Goal: Transaction & Acquisition: Book appointment/travel/reservation

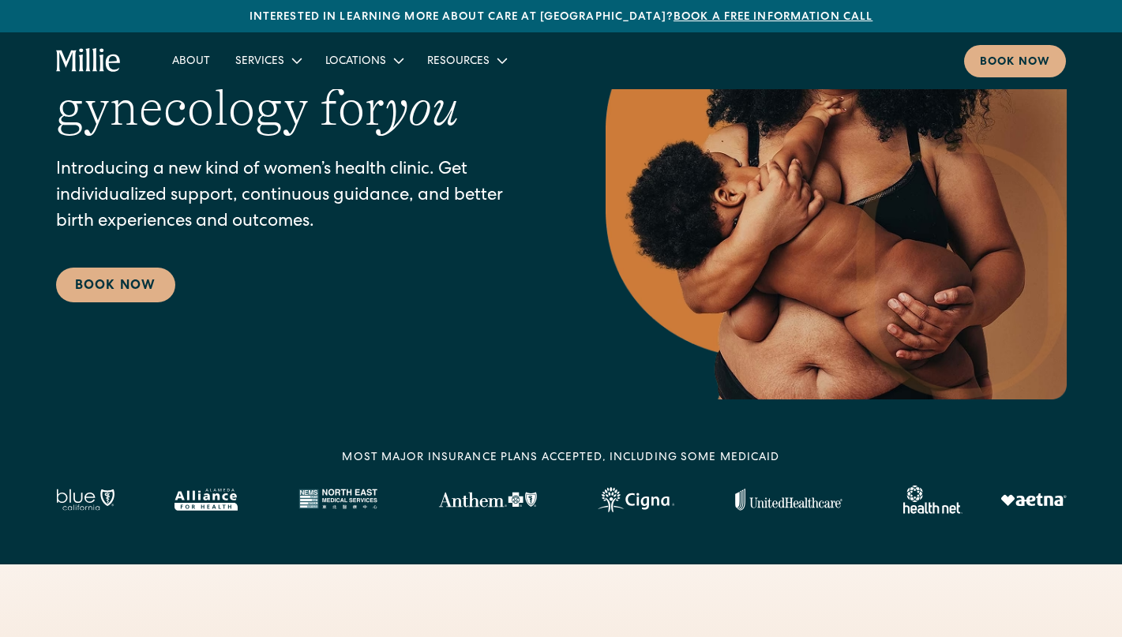
scroll to position [77, 0]
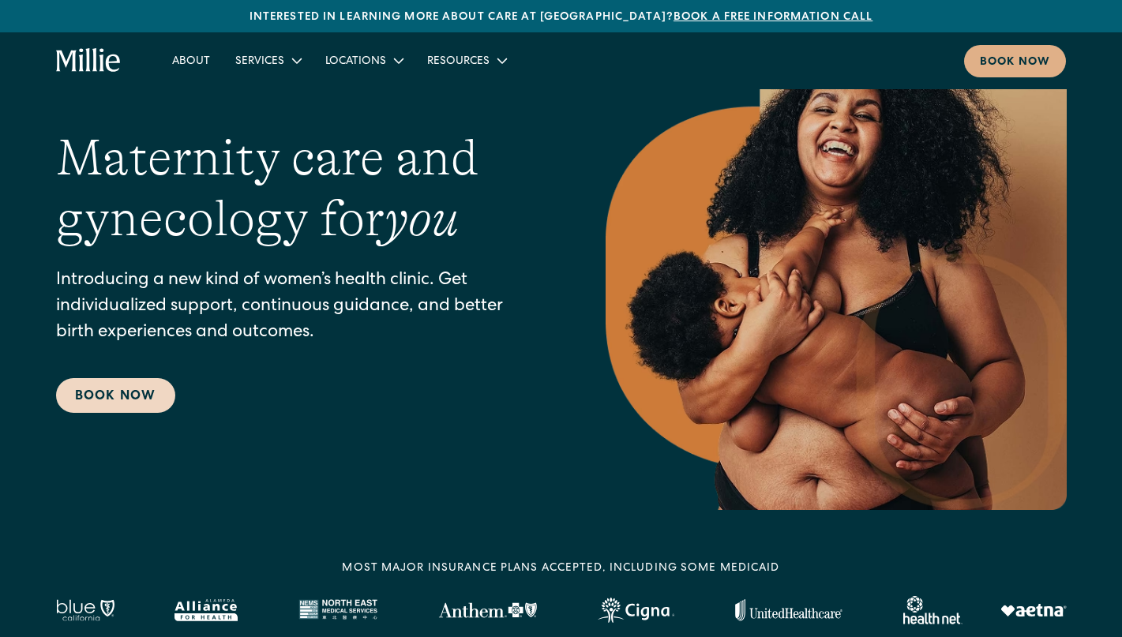
click at [115, 402] on link "Book Now" at bounding box center [115, 395] width 119 height 35
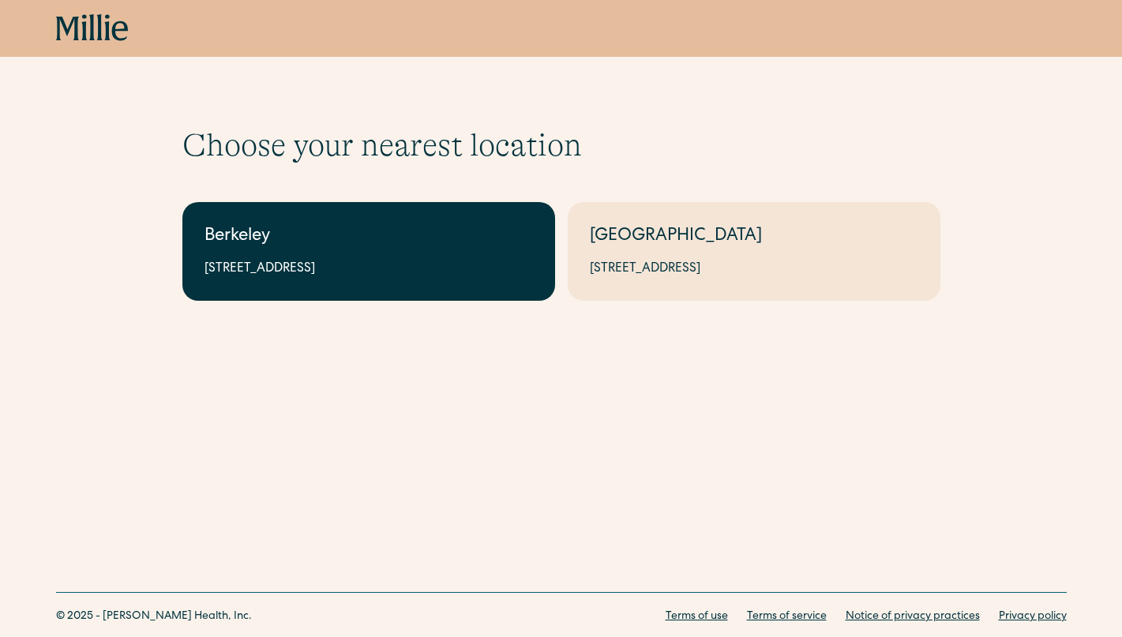
click at [380, 281] on link "Berkeley [STREET_ADDRESS]" at bounding box center [368, 251] width 373 height 99
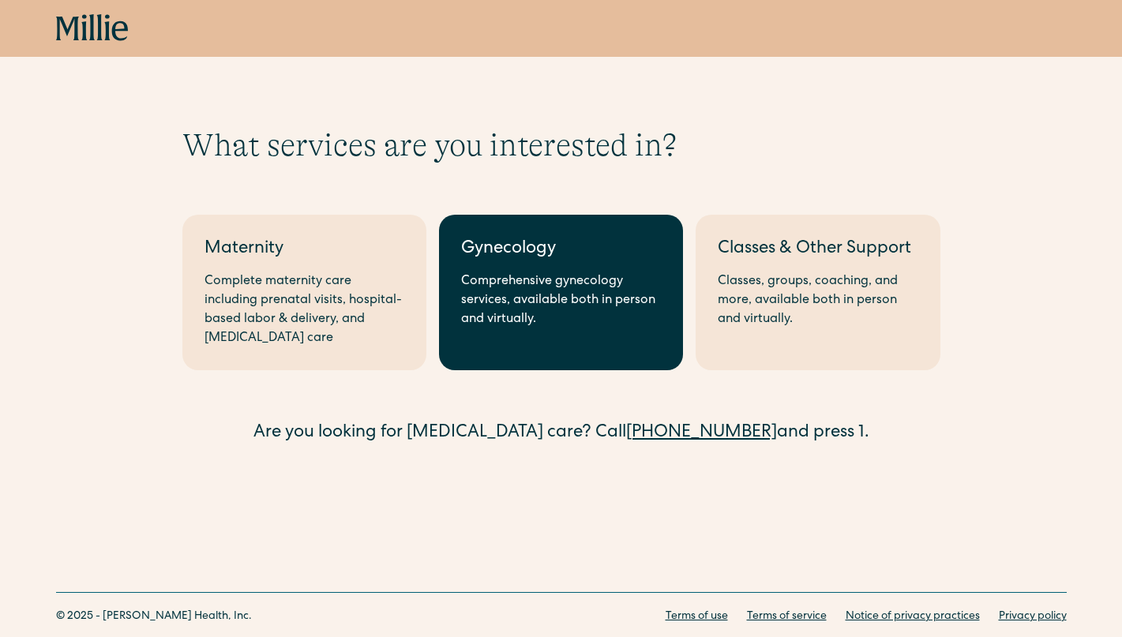
click at [480, 327] on div "Comprehensive gynecology services, available both in person and virtually." at bounding box center [561, 301] width 200 height 57
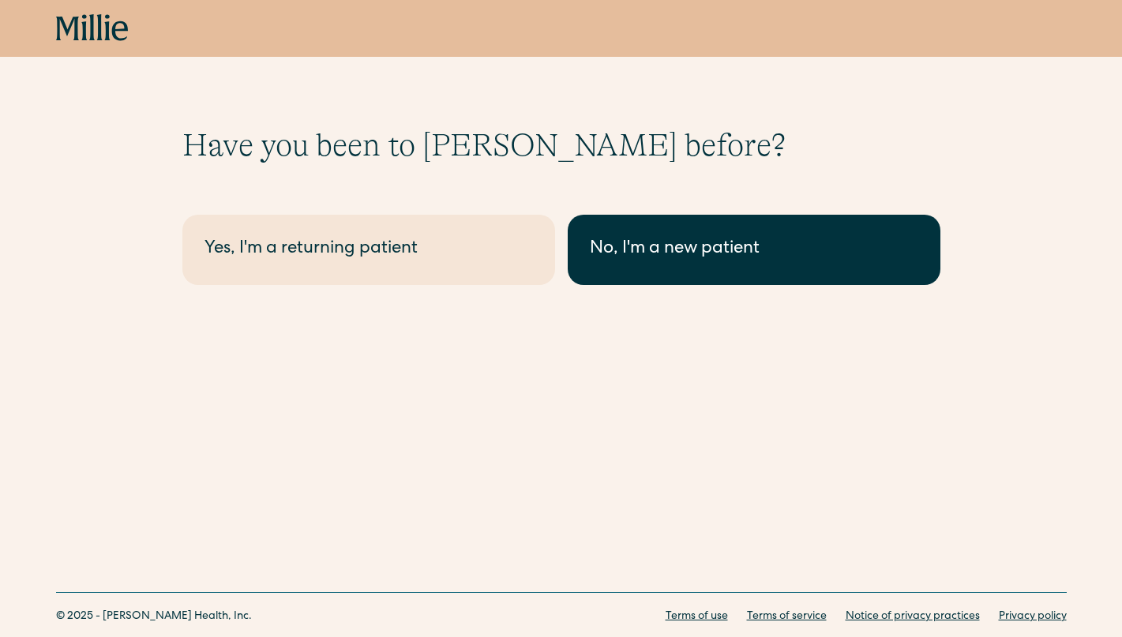
click at [672, 254] on div "No, I'm a new patient" at bounding box center [754, 250] width 329 height 26
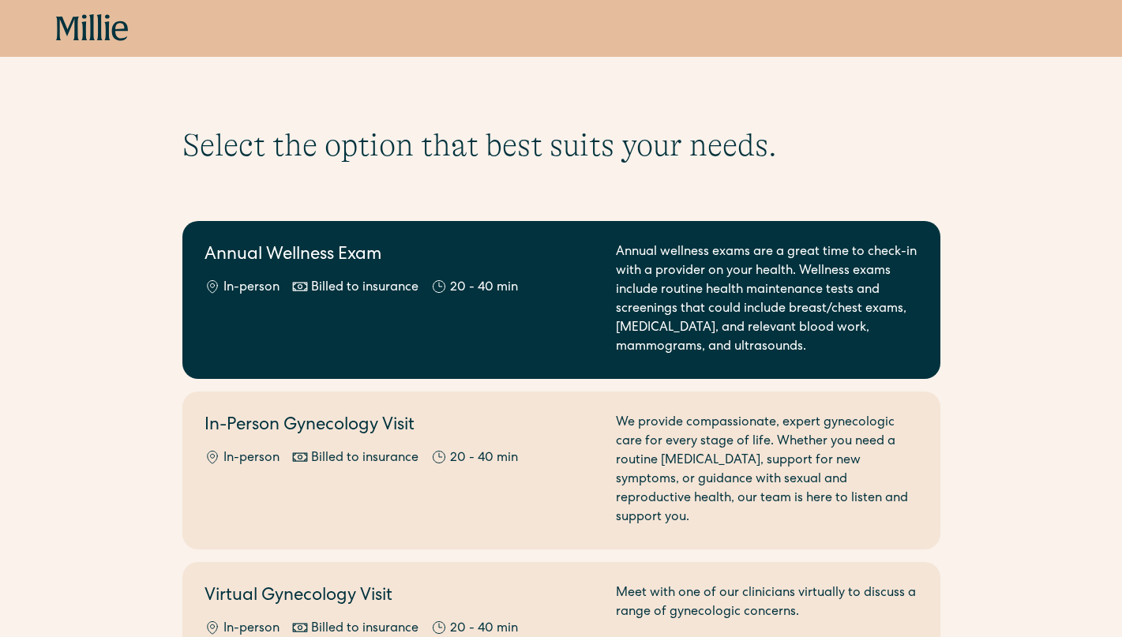
click at [578, 333] on div "Annual Wellness Exam In-person Billed to insurance 20 - 40 min" at bounding box center [401, 300] width 393 height 114
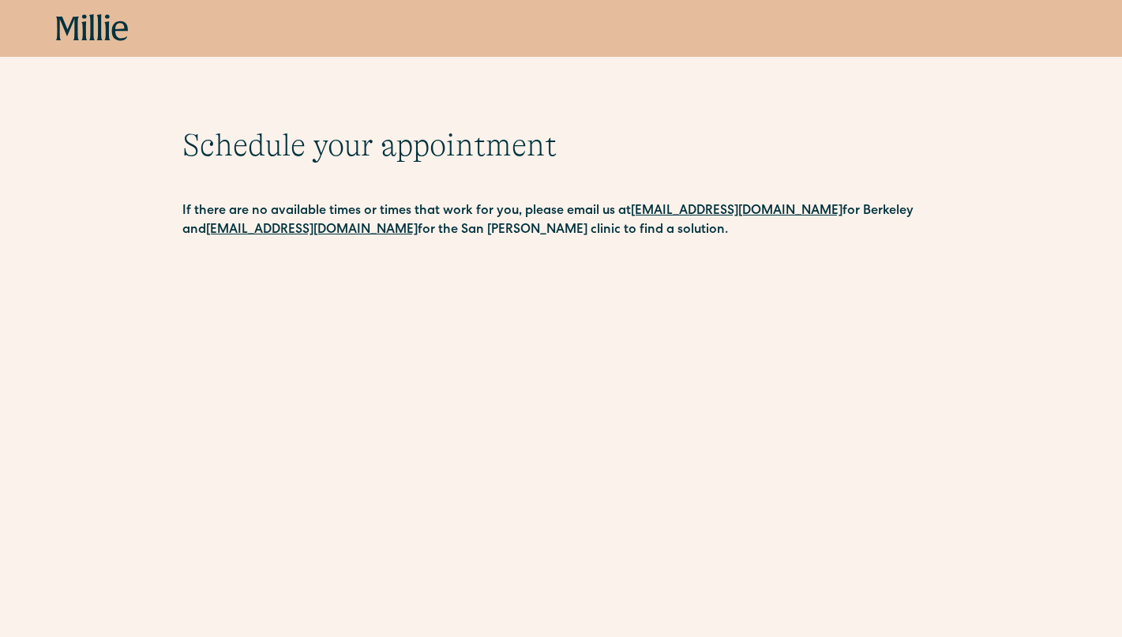
click at [103, 28] on icon at bounding box center [92, 28] width 73 height 28
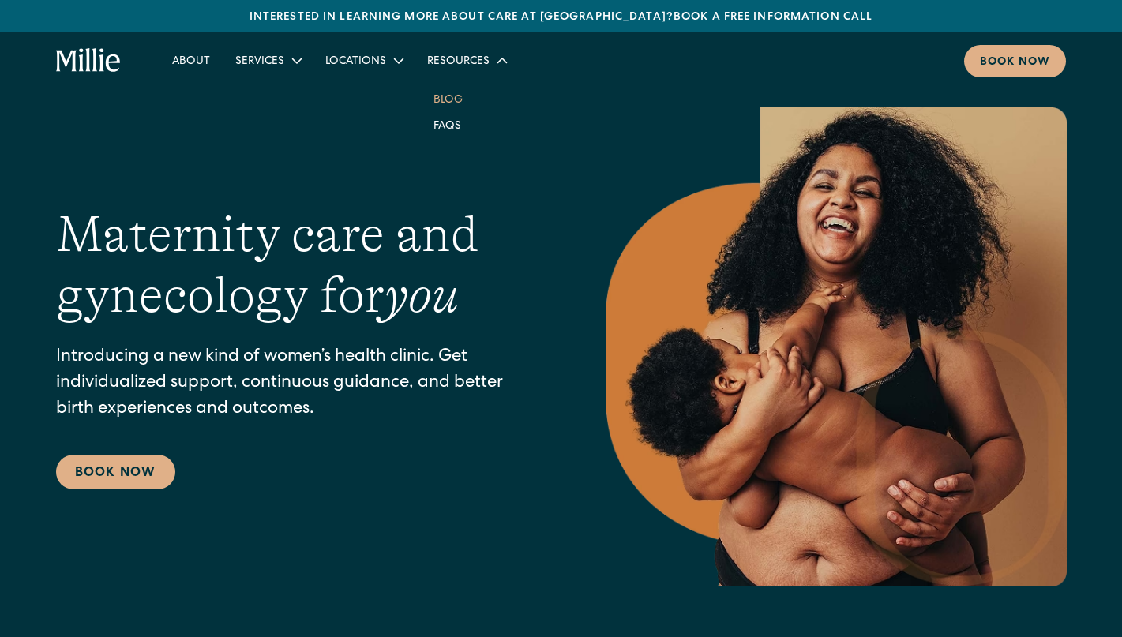
click at [446, 99] on link "Blog" at bounding box center [448, 99] width 55 height 26
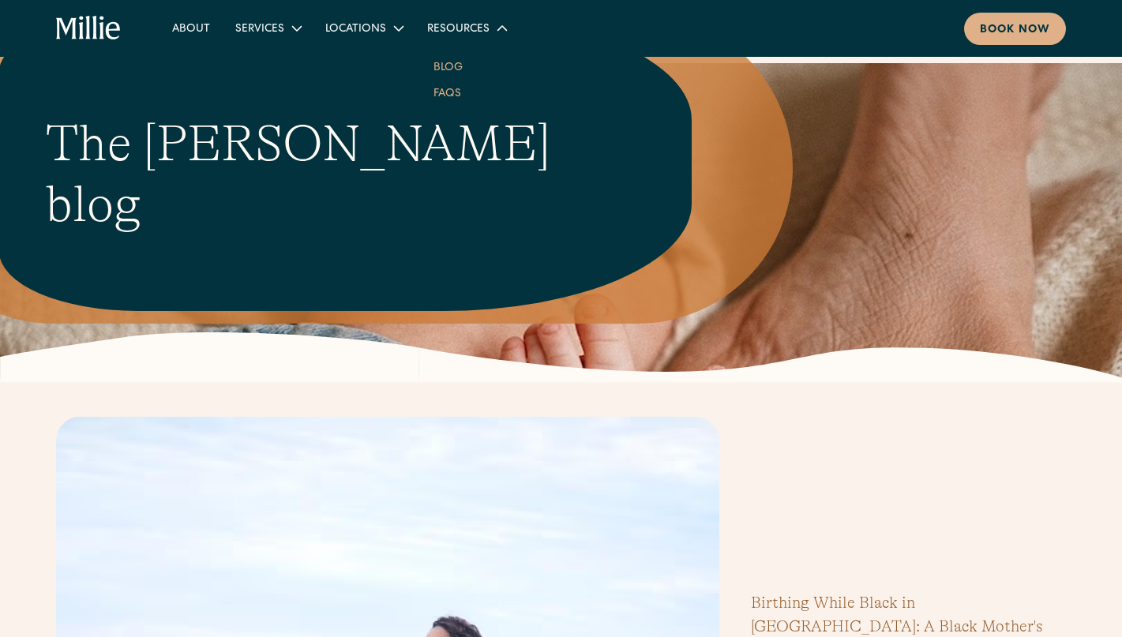
click at [446, 90] on link "FAQs" at bounding box center [447, 93] width 53 height 26
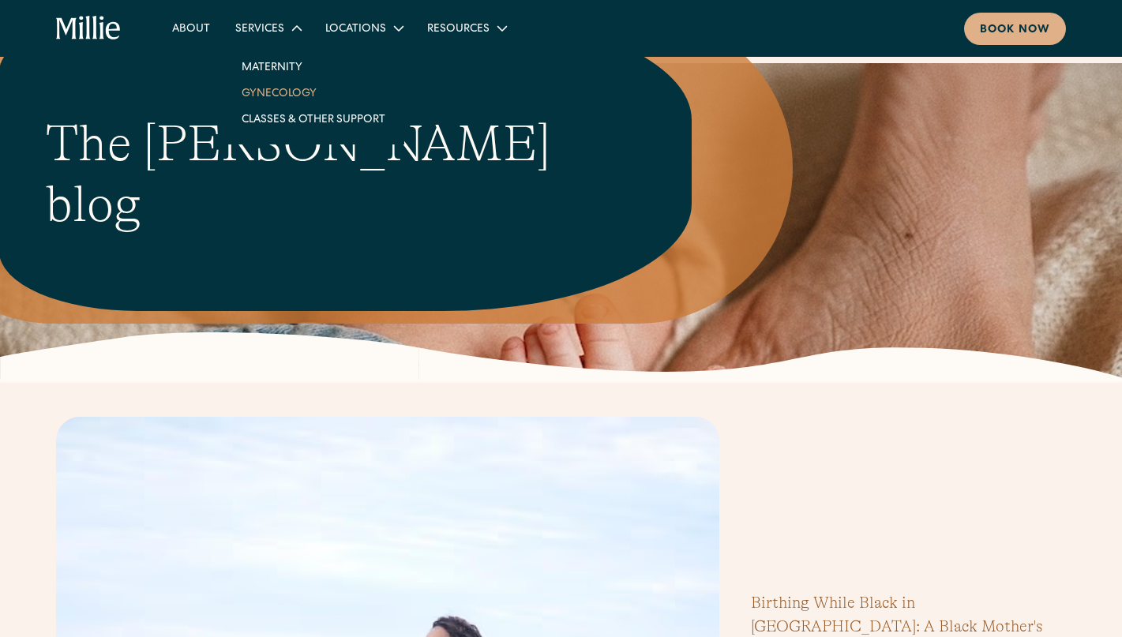
click at [266, 85] on link "Gynecology" at bounding box center [313, 93] width 169 height 26
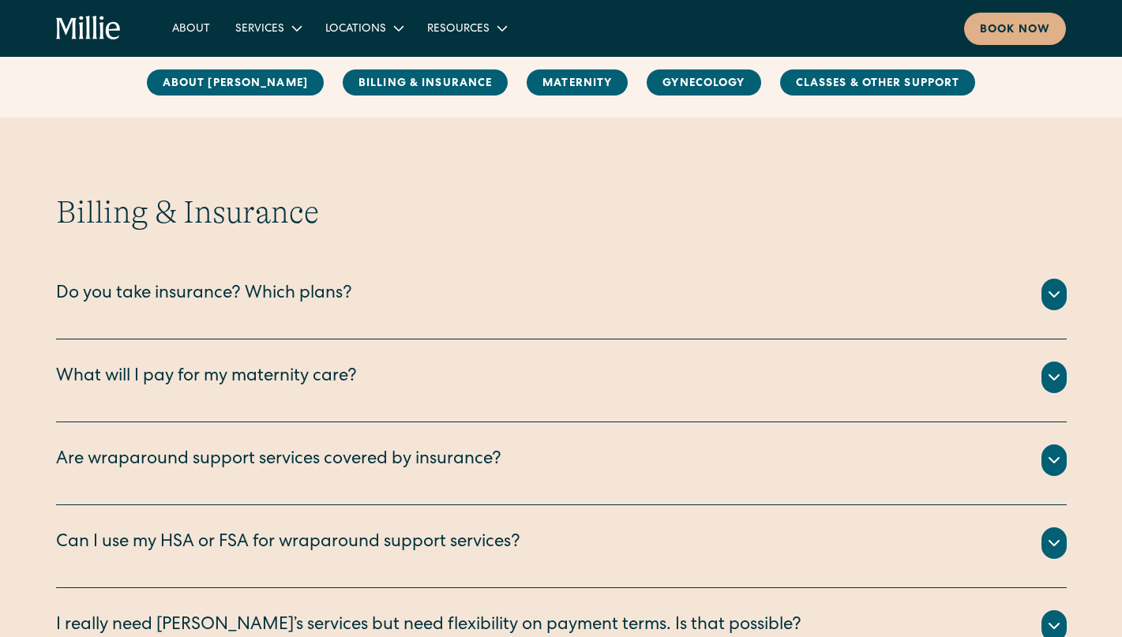
scroll to position [661, 0]
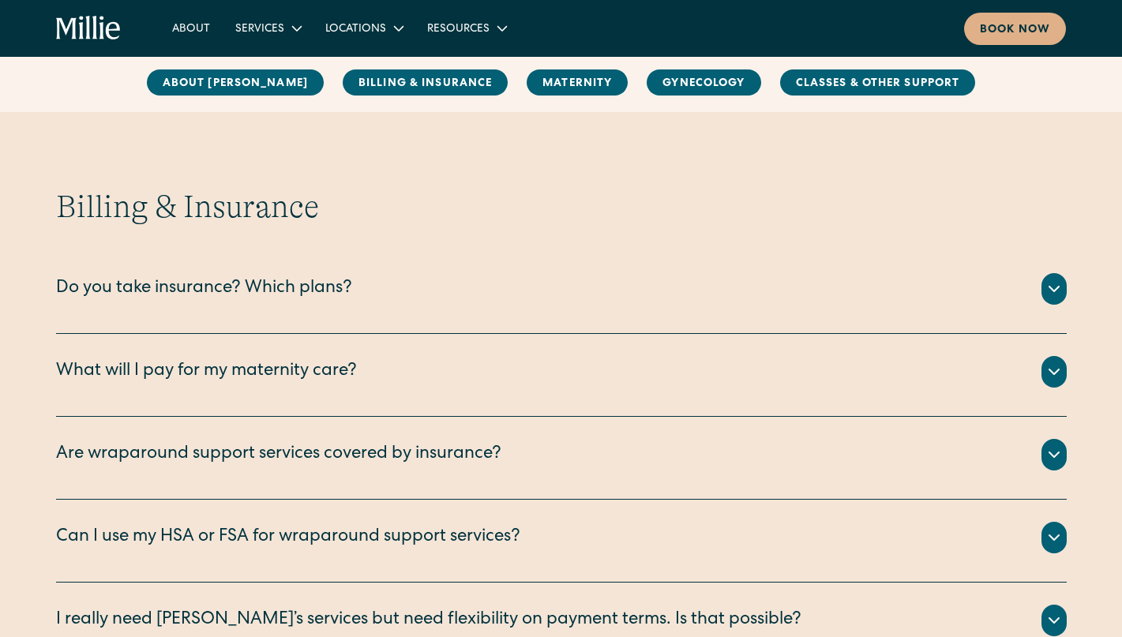
click at [505, 310] on div "We are currently accepting PPO plans from the following insurance companies: Ae…" at bounding box center [561, 308] width 1011 height 6
click at [1052, 288] on icon at bounding box center [1054, 289] width 19 height 19
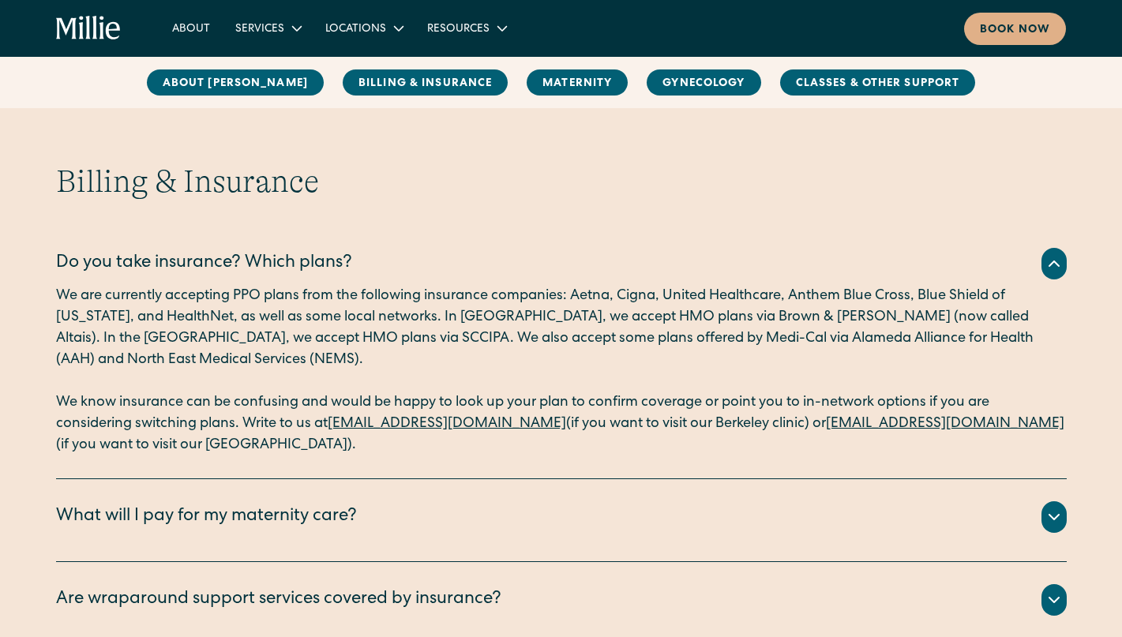
scroll to position [693, 0]
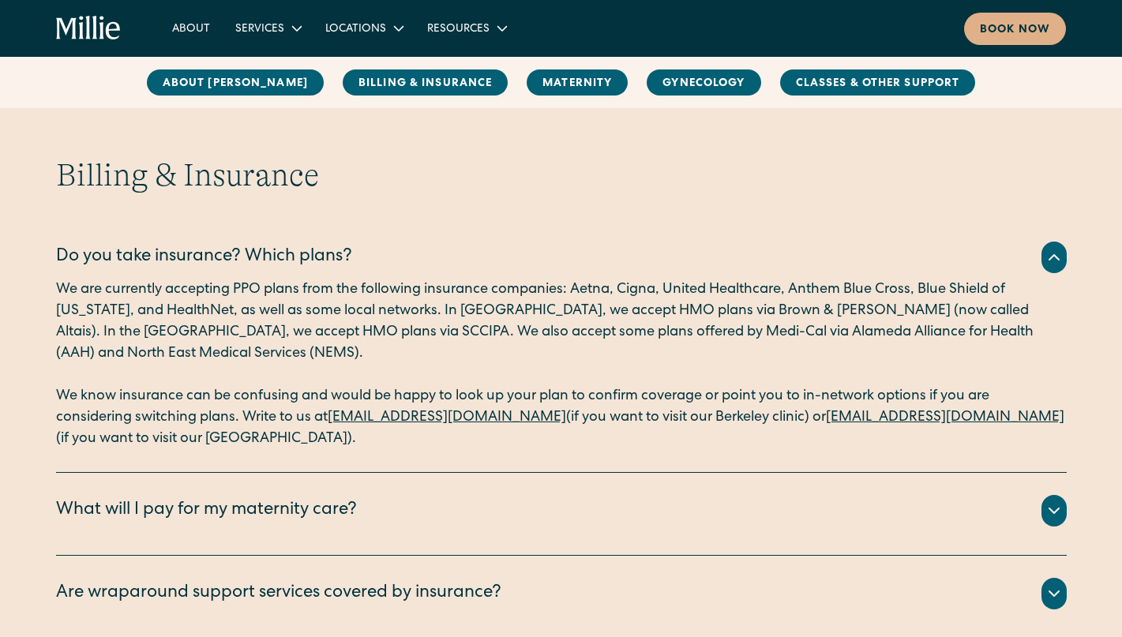
click at [476, 420] on link "[EMAIL_ADDRESS][DOMAIN_NAME]" at bounding box center [447, 418] width 239 height 14
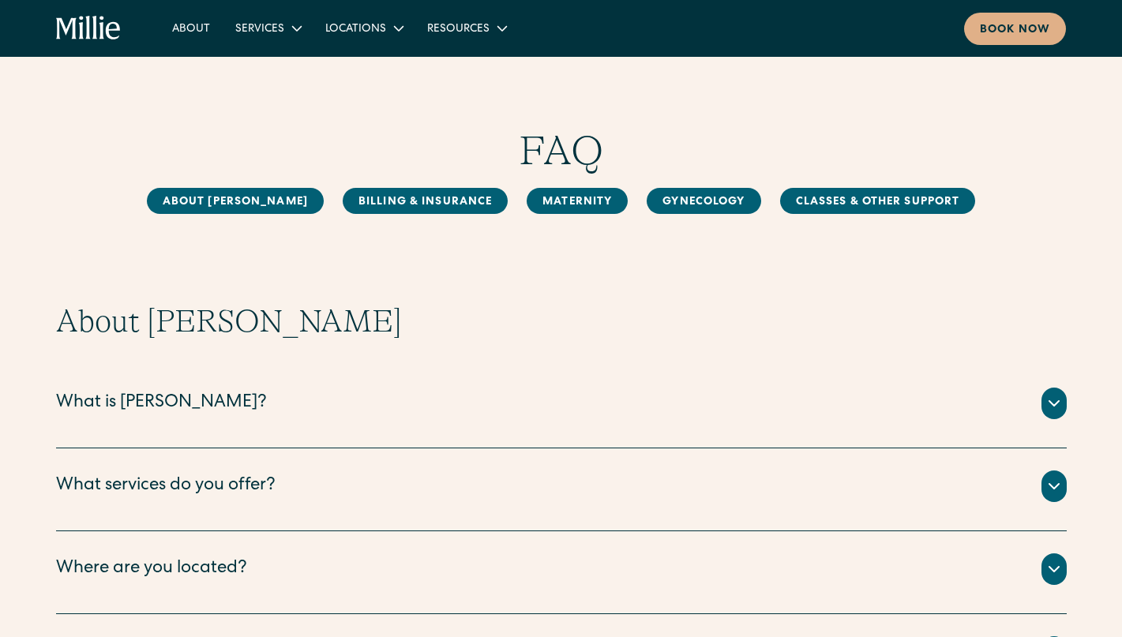
scroll to position [0, 0]
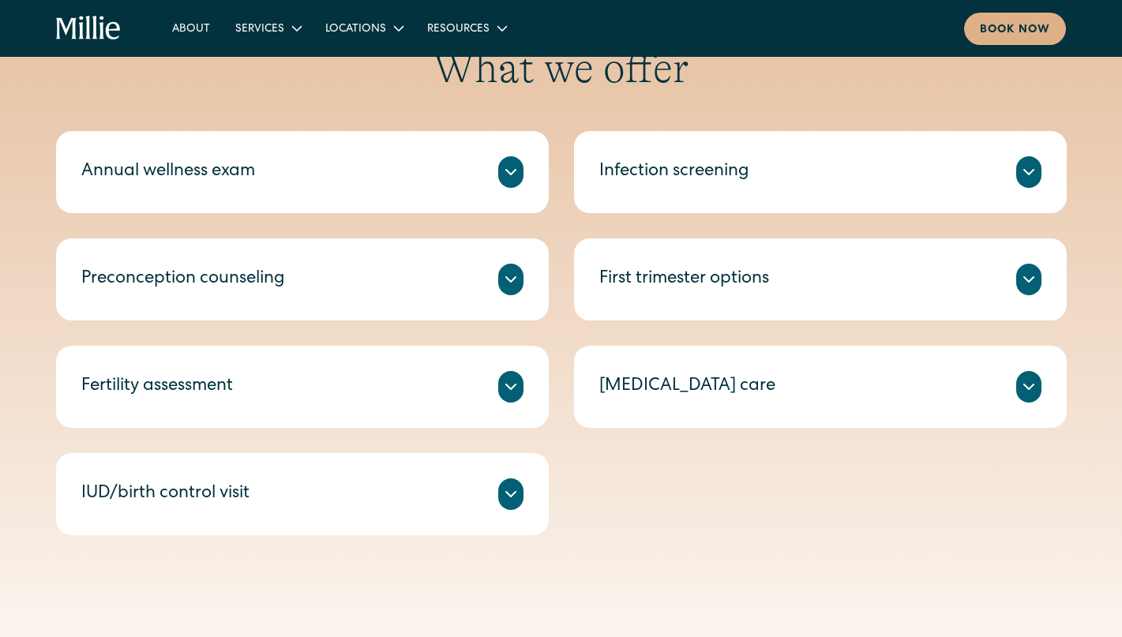
scroll to position [746, 0]
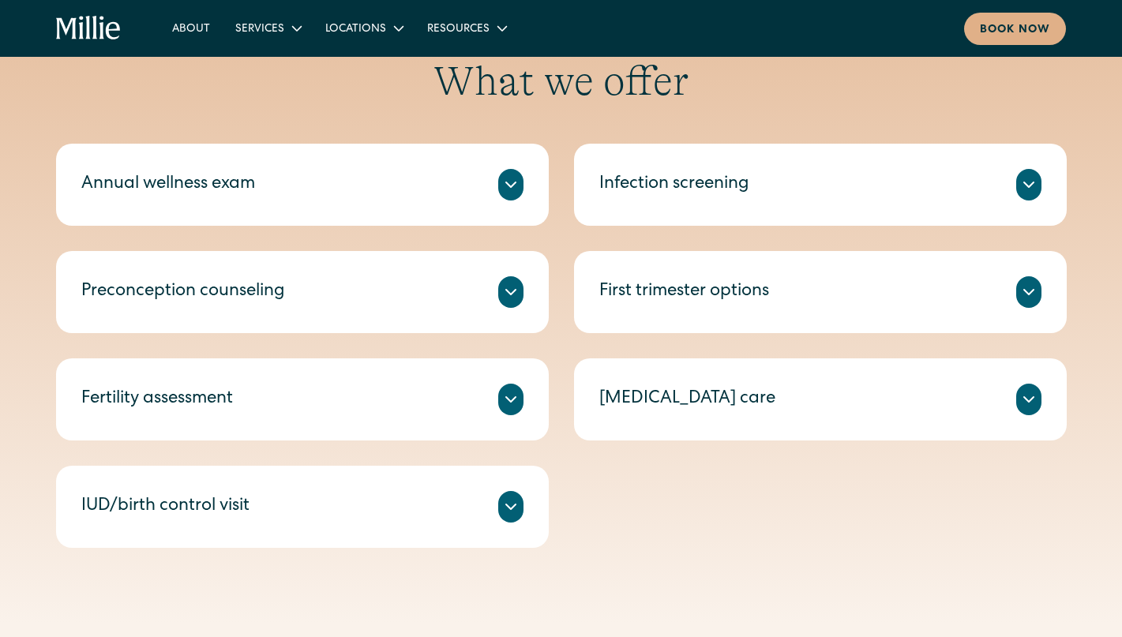
click at [739, 198] on div "Infection screening" at bounding box center [821, 185] width 442 height 32
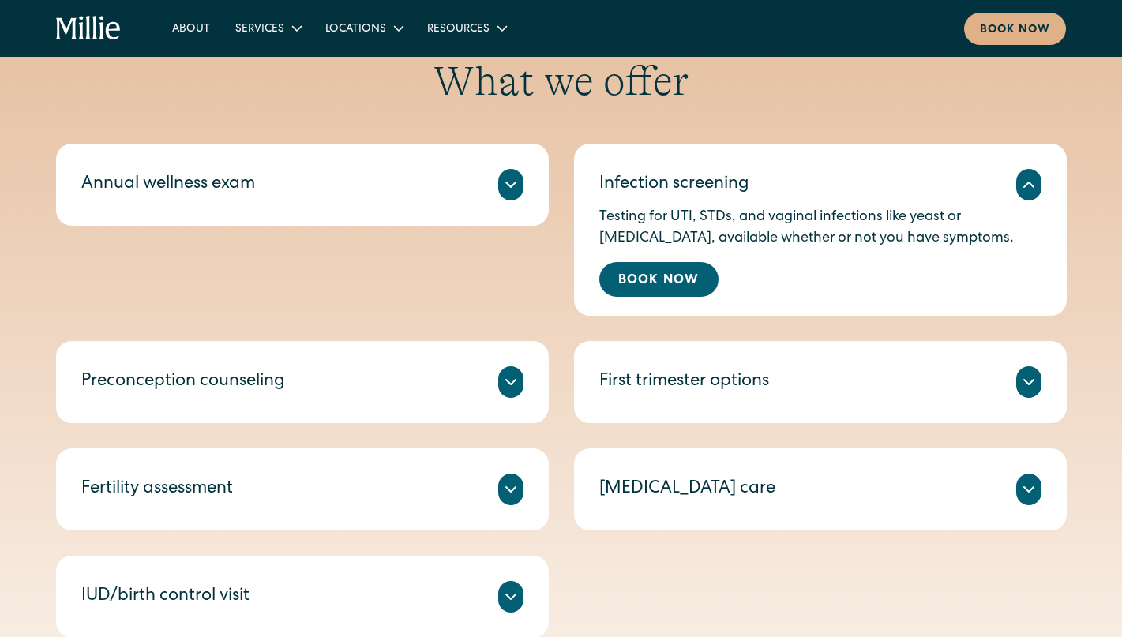
click at [474, 204] on div "A check-in on your health, including routine tests and screenings like breast/c…" at bounding box center [302, 204] width 442 height 6
click at [506, 190] on icon at bounding box center [511, 184] width 19 height 19
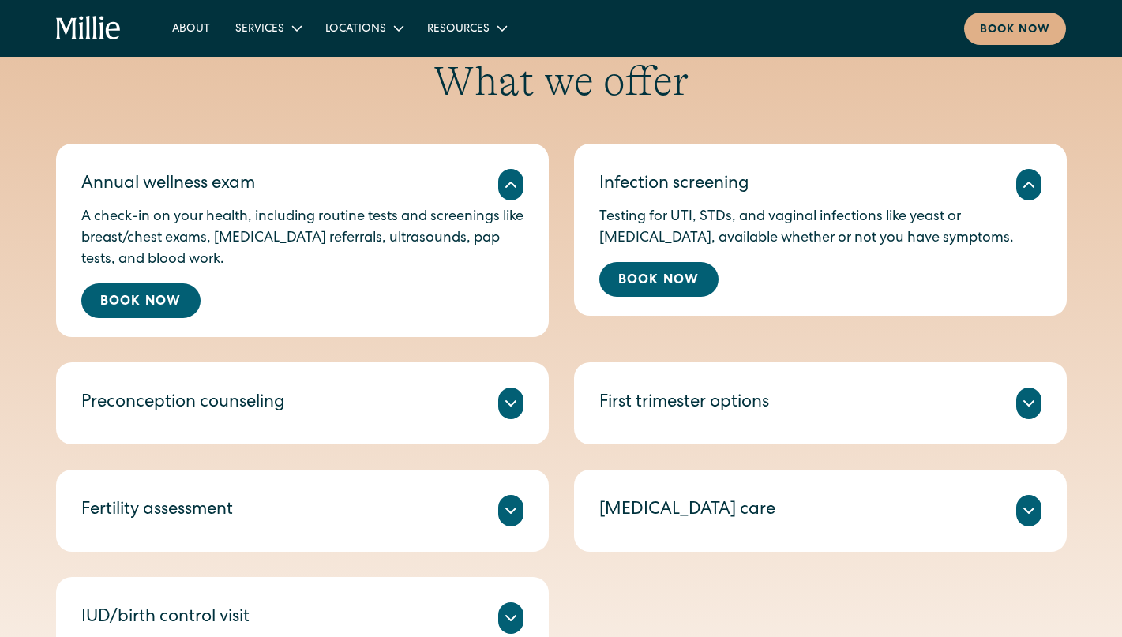
click at [664, 518] on div "[MEDICAL_DATA] care" at bounding box center [688, 511] width 176 height 26
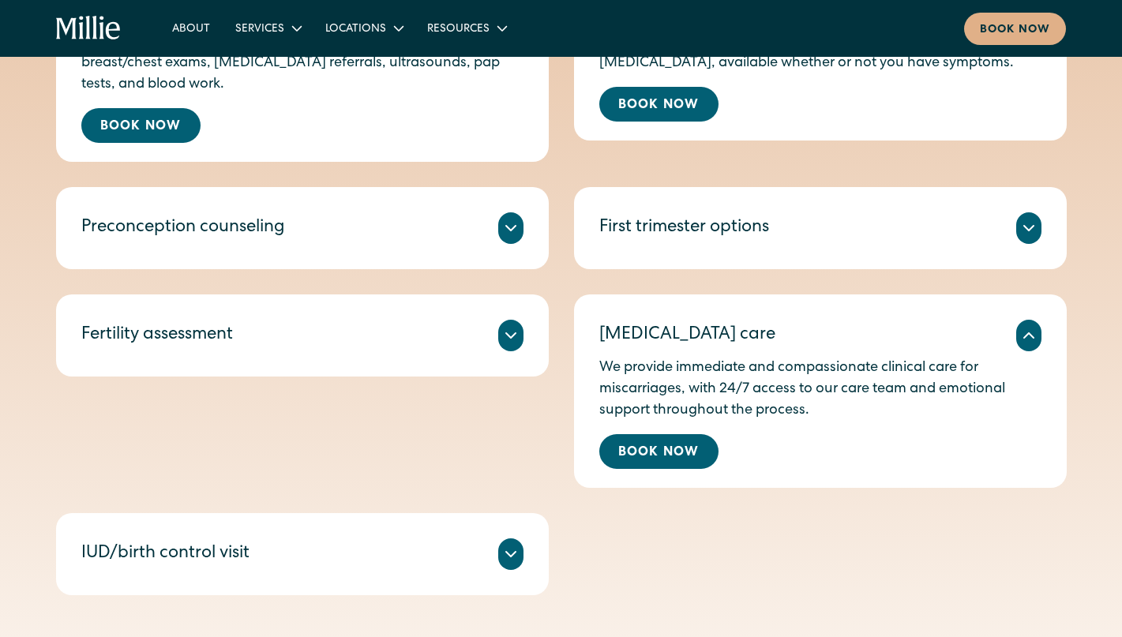
scroll to position [927, 0]
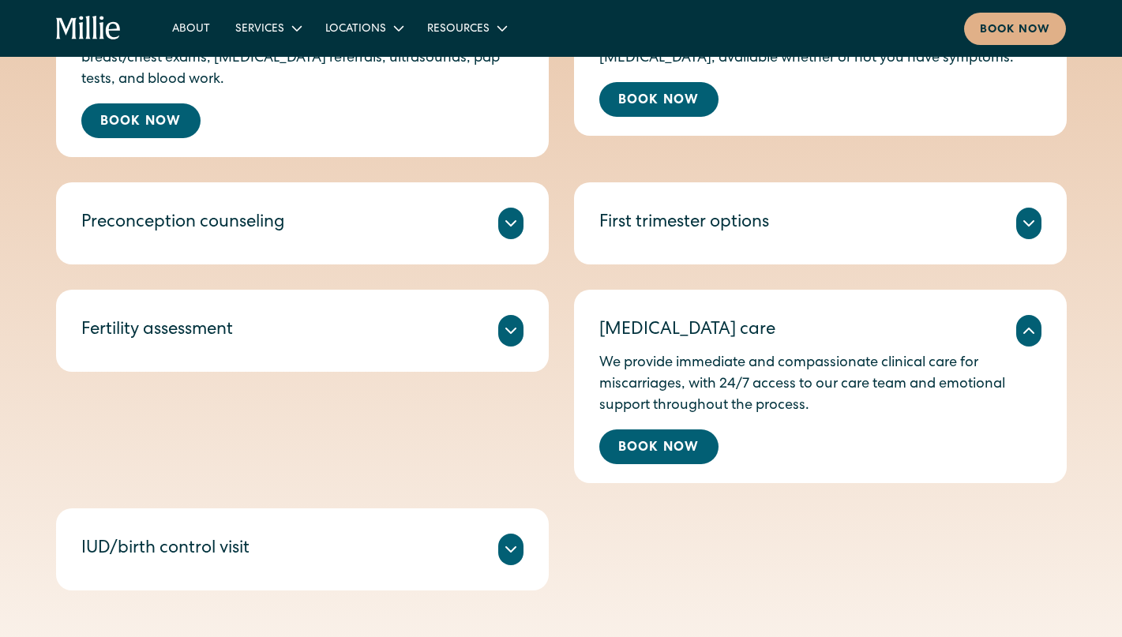
click at [503, 333] on icon at bounding box center [511, 331] width 19 height 19
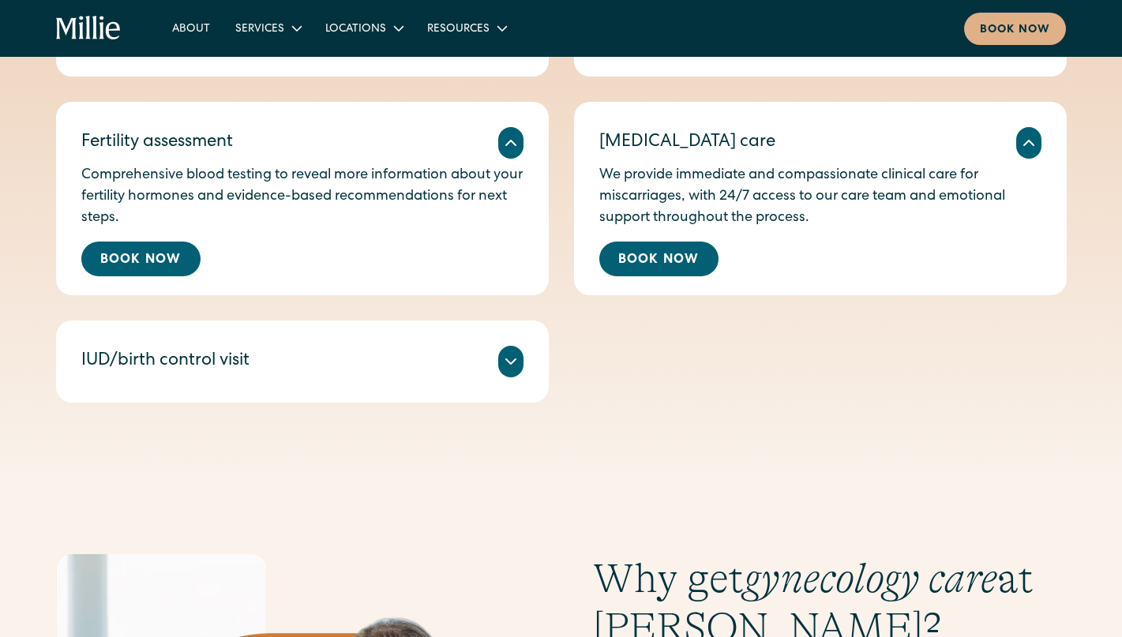
scroll to position [1115, 0]
click at [389, 367] on div "IUD/birth control visit" at bounding box center [302, 361] width 442 height 32
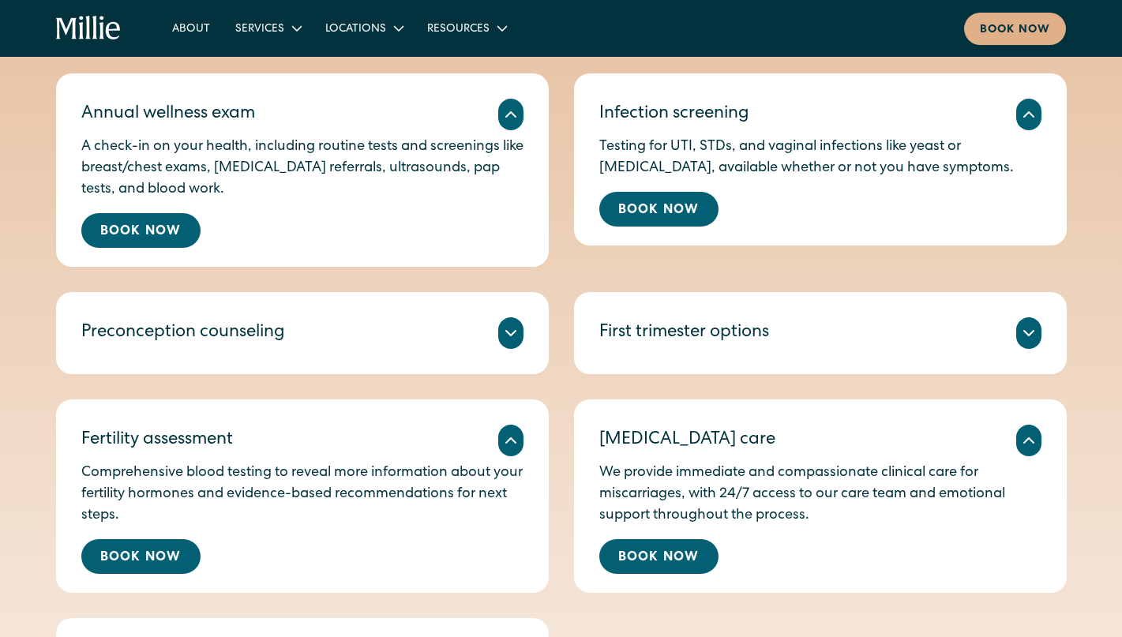
scroll to position [814, 0]
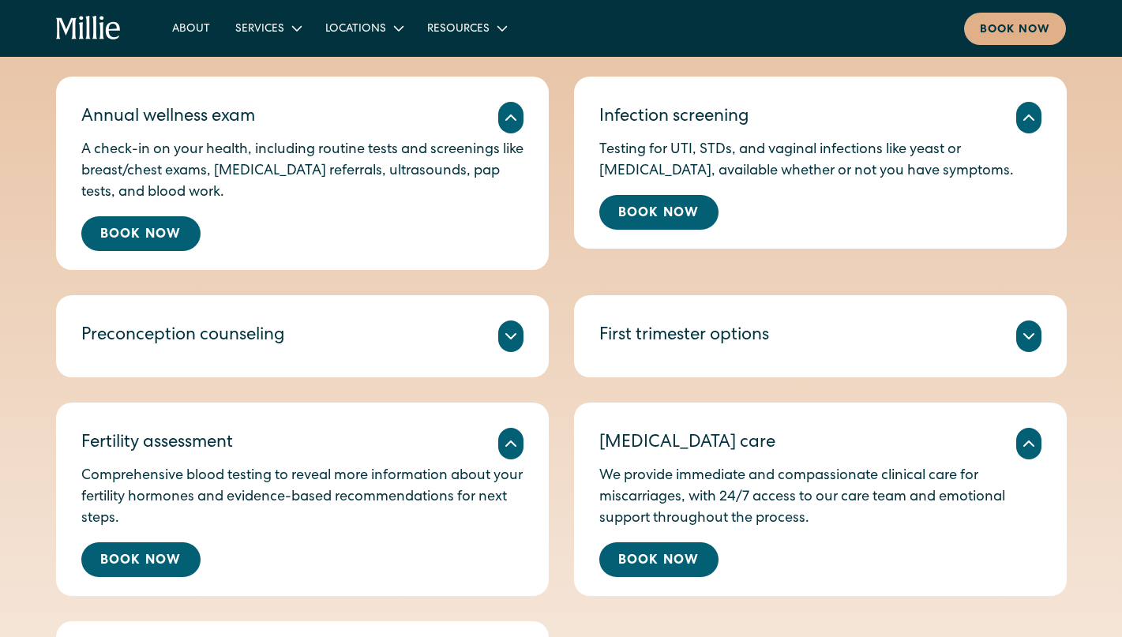
click at [392, 352] on div "Compassionate counseling on evidence-based ways to improve your chances of conc…" at bounding box center [302, 355] width 442 height 6
click at [500, 341] on div at bounding box center [510, 337] width 25 height 32
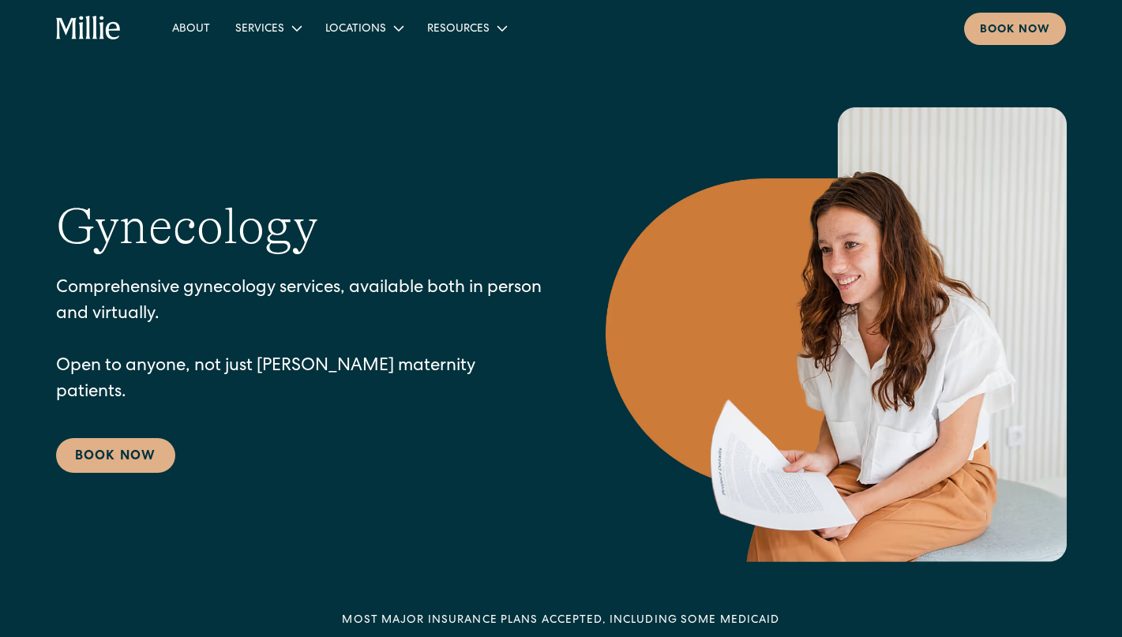
scroll to position [0, 0]
click at [98, 24] on icon "home" at bounding box center [89, 28] width 66 height 25
